Goal: Use online tool/utility: Utilize a website feature to perform a specific function

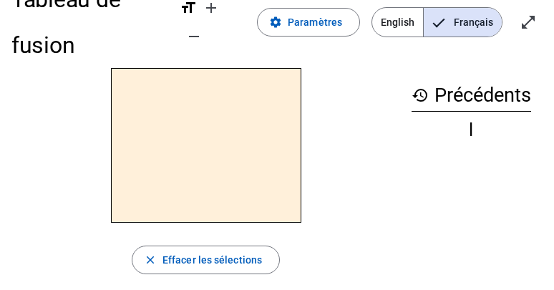
scroll to position [34, 0]
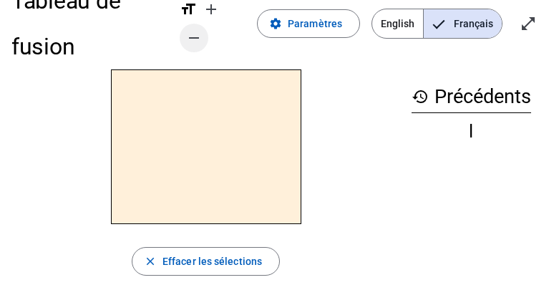
click at [192, 39] on mat-icon "remove" at bounding box center [193, 37] width 17 height 17
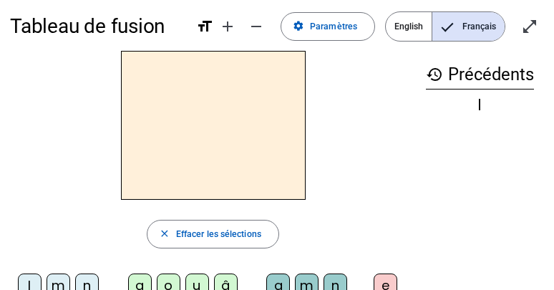
scroll to position [0, 0]
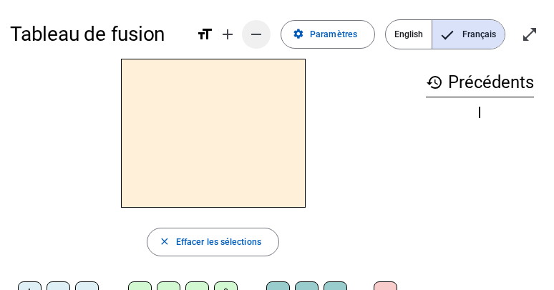
click at [254, 38] on mat-icon "remove" at bounding box center [256, 34] width 17 height 17
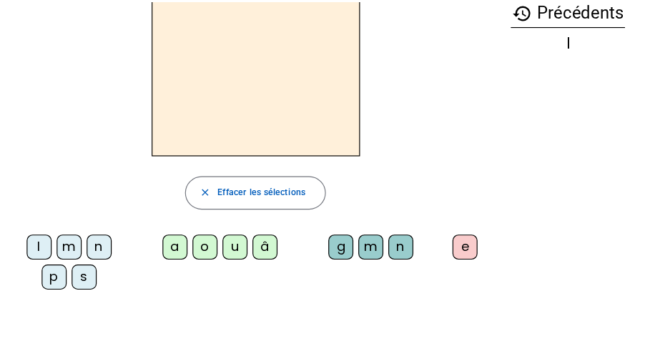
scroll to position [64, 0]
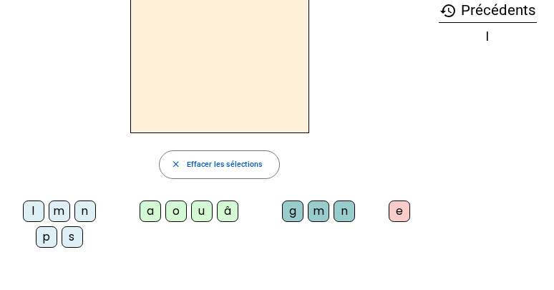
click at [218, 217] on div "â" at bounding box center [227, 210] width 21 height 21
click at [337, 222] on letter-bubble "n" at bounding box center [346, 213] width 26 height 26
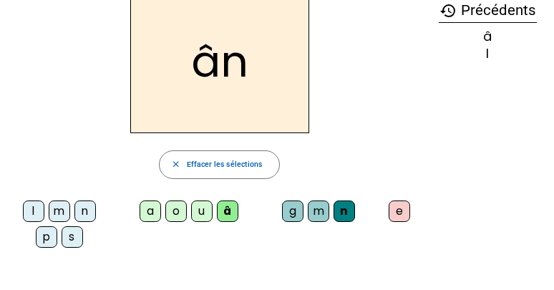
click at [394, 219] on div "e" at bounding box center [398, 210] width 21 height 21
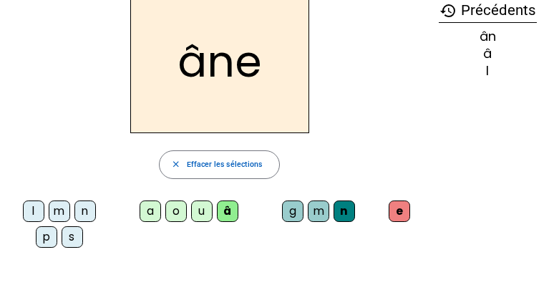
click at [316, 222] on letter-bubble "m" at bounding box center [321, 213] width 26 height 26
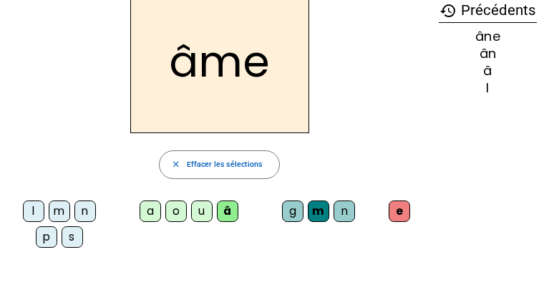
click at [140, 223] on letter-bubble "a" at bounding box center [153, 213] width 26 height 26
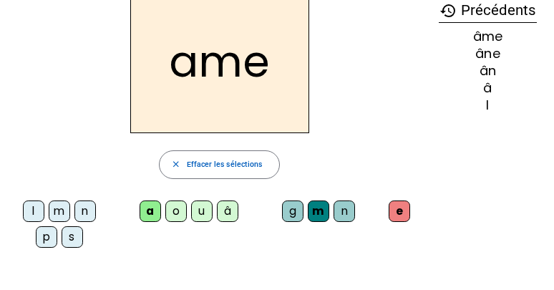
click at [220, 218] on div "â" at bounding box center [227, 210] width 21 height 21
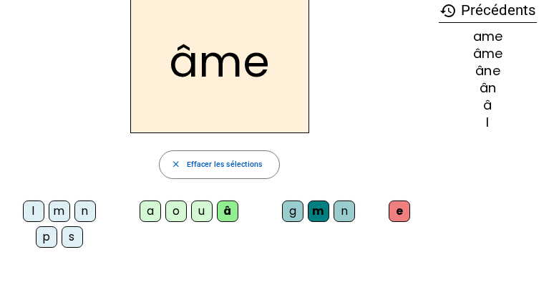
click at [286, 217] on div "g" at bounding box center [292, 210] width 21 height 21
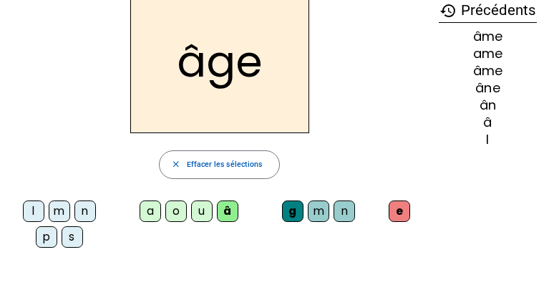
click at [41, 243] on div "p" at bounding box center [46, 236] width 21 height 21
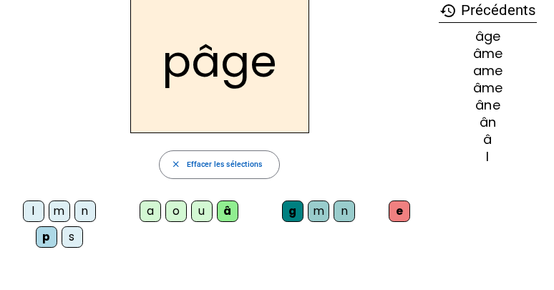
click at [142, 214] on div "a" at bounding box center [150, 210] width 21 height 21
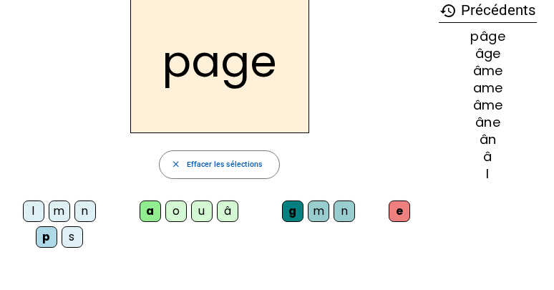
click at [57, 244] on letter-bubble "p" at bounding box center [49, 239] width 26 height 26
click at [64, 250] on letter-bubble "s" at bounding box center [75, 239] width 26 height 26
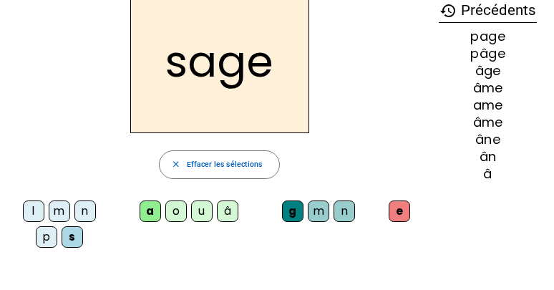
click at [78, 215] on div "n" at bounding box center [84, 210] width 21 height 21
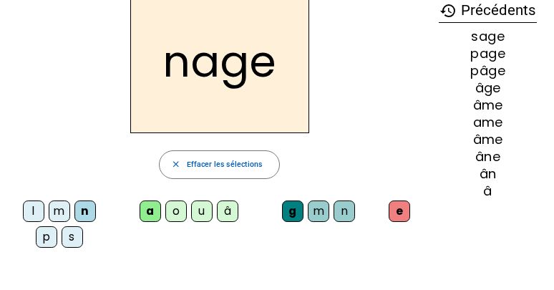
click at [52, 218] on div "m" at bounding box center [59, 210] width 21 height 21
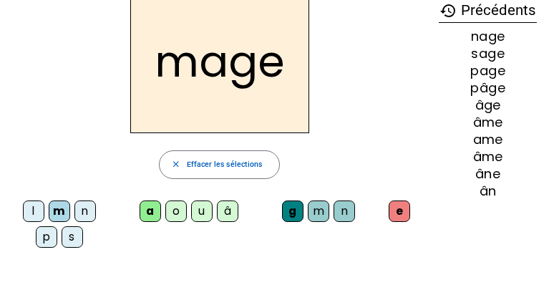
click at [199, 221] on div "u" at bounding box center [201, 210] width 21 height 21
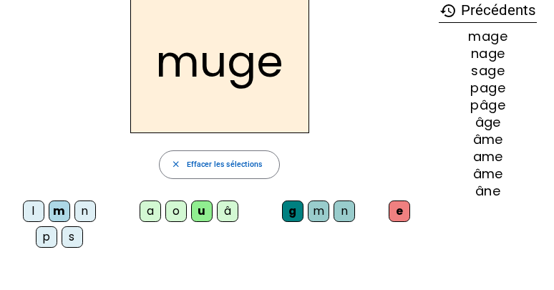
click at [24, 217] on div "l" at bounding box center [33, 210] width 21 height 21
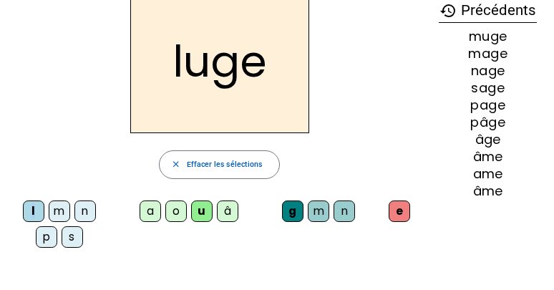
click at [171, 215] on div "o" at bounding box center [175, 210] width 21 height 21
